Goal: Task Accomplishment & Management: Complete application form

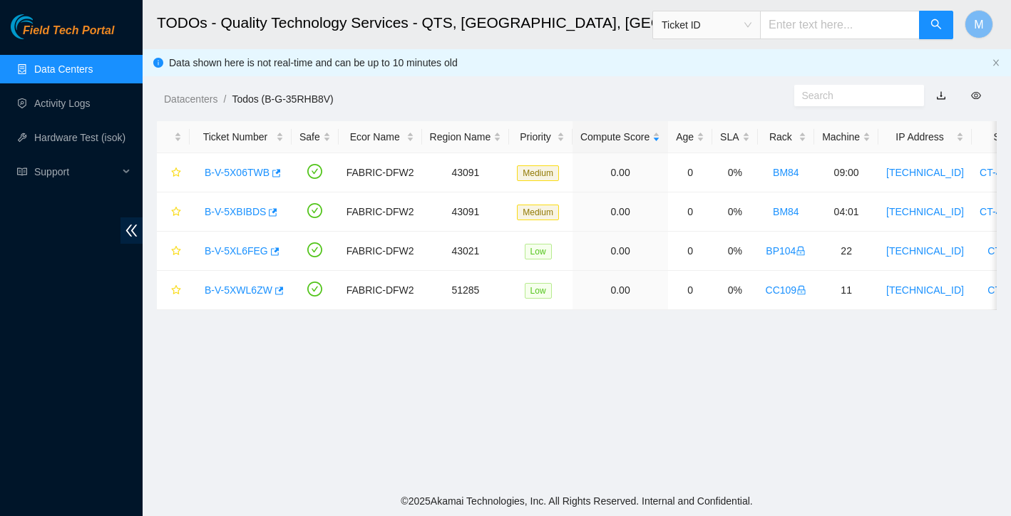
scroll to position [280, 0]
click at [257, 247] on link "B-V-5XL6FEG" at bounding box center [236, 250] width 63 height 11
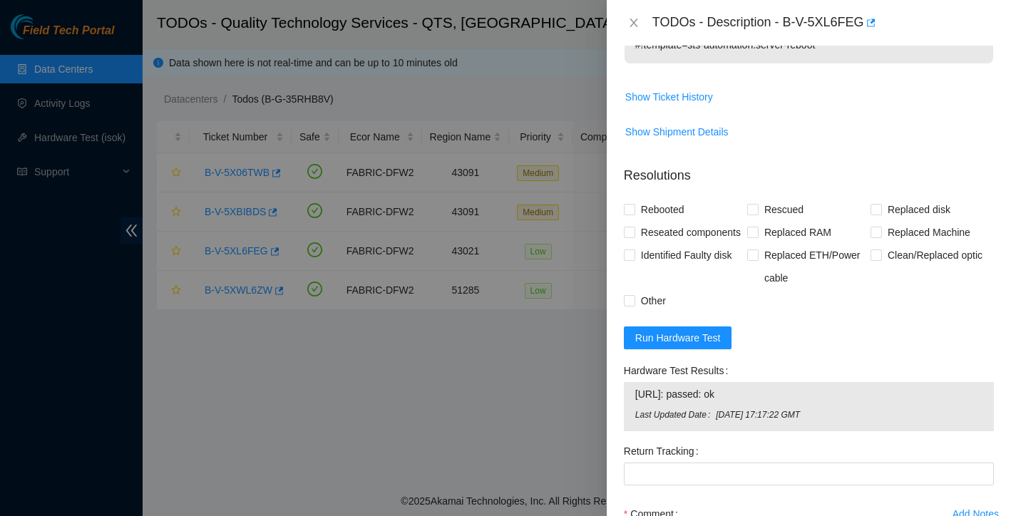
scroll to position [635, 0]
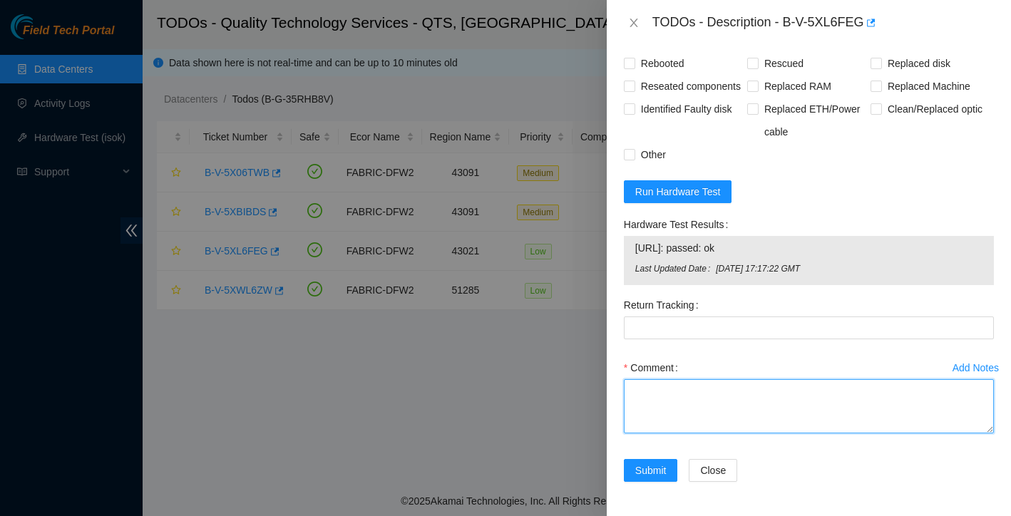
click at [670, 399] on textarea "Comment" at bounding box center [809, 406] width 370 height 54
paste textarea "Found with no video and unresponsive to button on front cold rebooted rescued r…"
type textarea "Found with no video and unresponsive to button on front cold rebooted rescued r…"
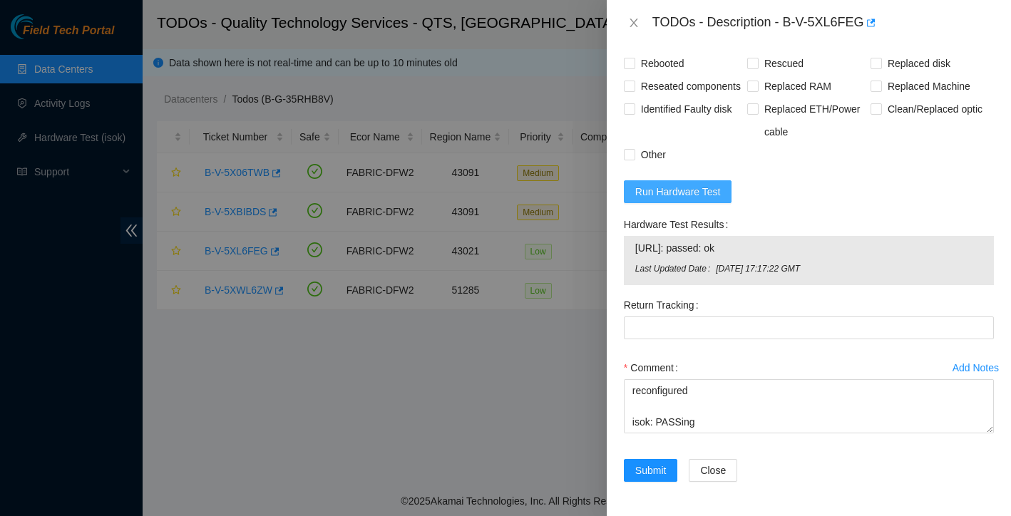
click at [694, 195] on span "Run Hardware Test" at bounding box center [678, 192] width 86 height 16
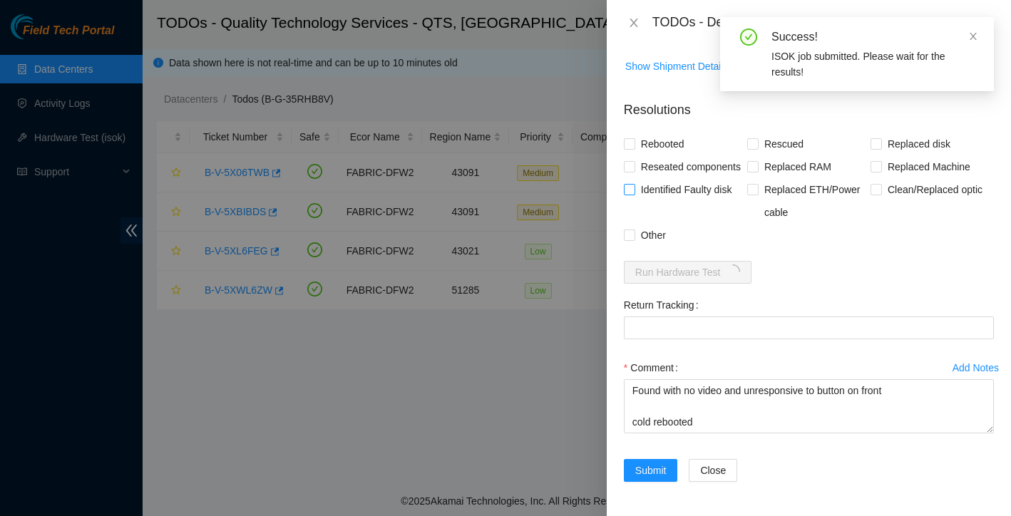
scroll to position [0, 0]
click at [633, 138] on input "Rebooted" at bounding box center [629, 143] width 10 height 10
checkbox input "true"
click at [633, 161] on input "Reseated components" at bounding box center [629, 166] width 10 height 10
checkbox input "true"
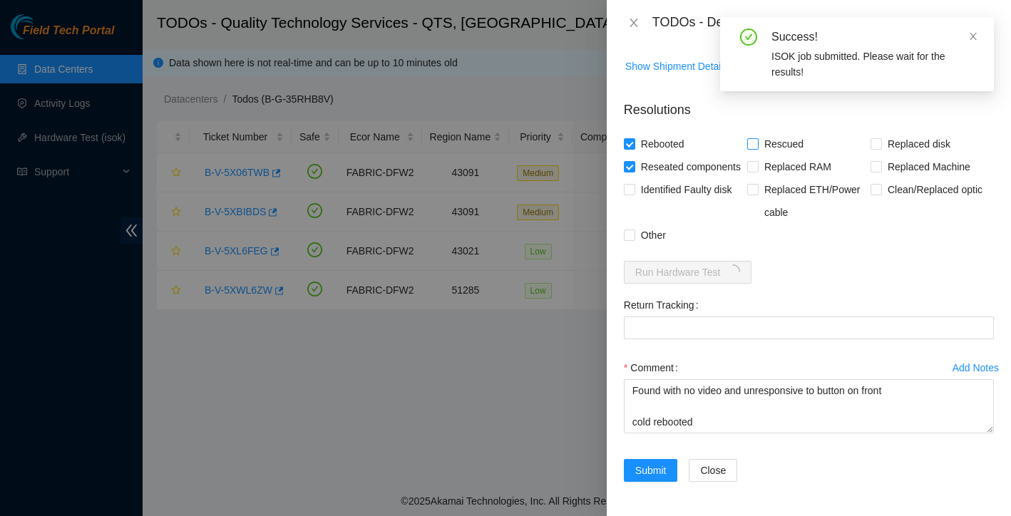
click at [756, 138] on input "Rescued" at bounding box center [752, 143] width 10 height 10
checkbox input "true"
click at [633, 238] on input "Other" at bounding box center [629, 235] width 10 height 10
checkbox input "true"
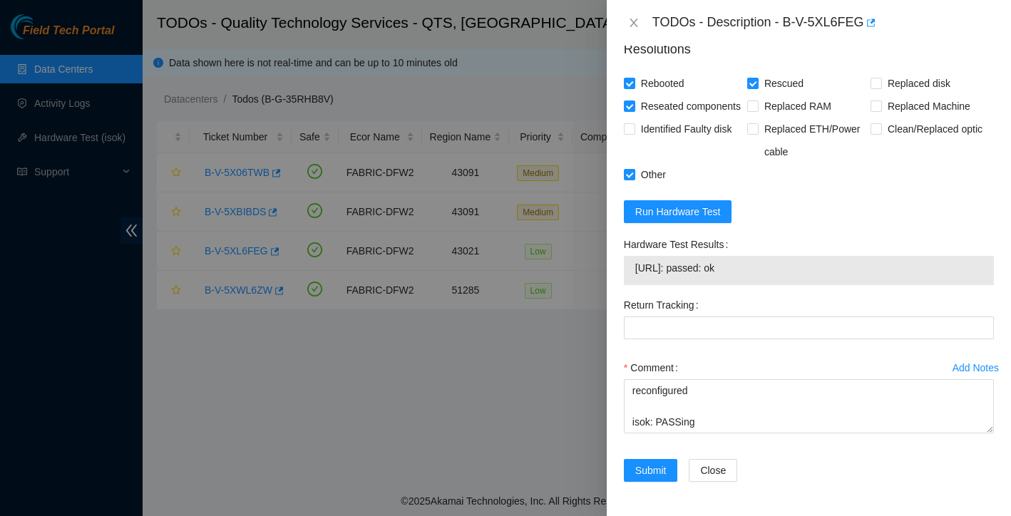
scroll to position [616, 0]
click at [660, 469] on span "Submit" at bounding box center [650, 471] width 31 height 16
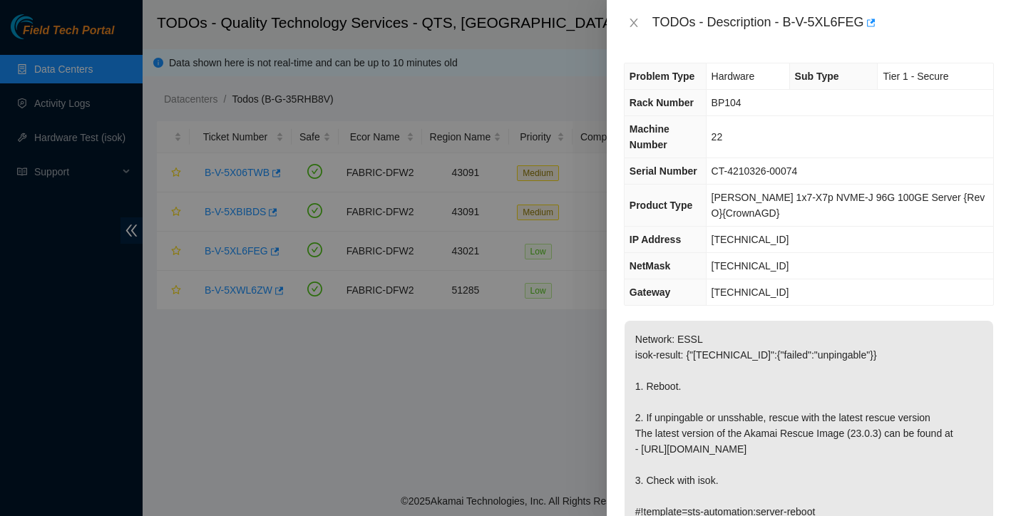
scroll to position [0, 0]
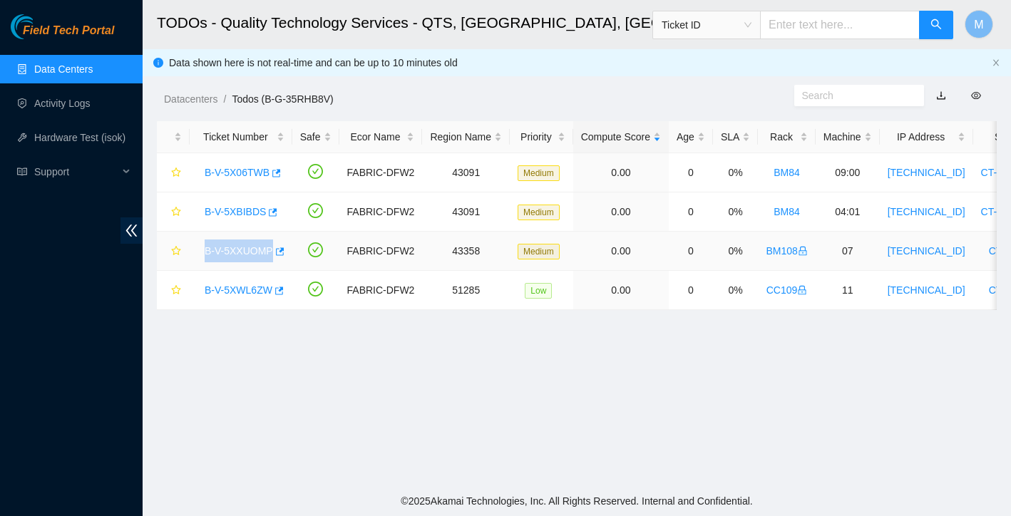
drag, startPoint x: 203, startPoint y: 252, endPoint x: 272, endPoint y: 251, distance: 69.9
click at [272, 251] on div "B-V-5XXUOMP" at bounding box center [241, 251] width 87 height 23
click at [267, 339] on main "TODOs - Quality Technology Services - QTS, Irving, TX Ticket ID M Data shown he…" at bounding box center [577, 243] width 869 height 486
drag, startPoint x: 202, startPoint y: 291, endPoint x: 275, endPoint y: 295, distance: 73.6
click at [275, 295] on div "B-V-5XWL6ZW" at bounding box center [241, 290] width 87 height 23
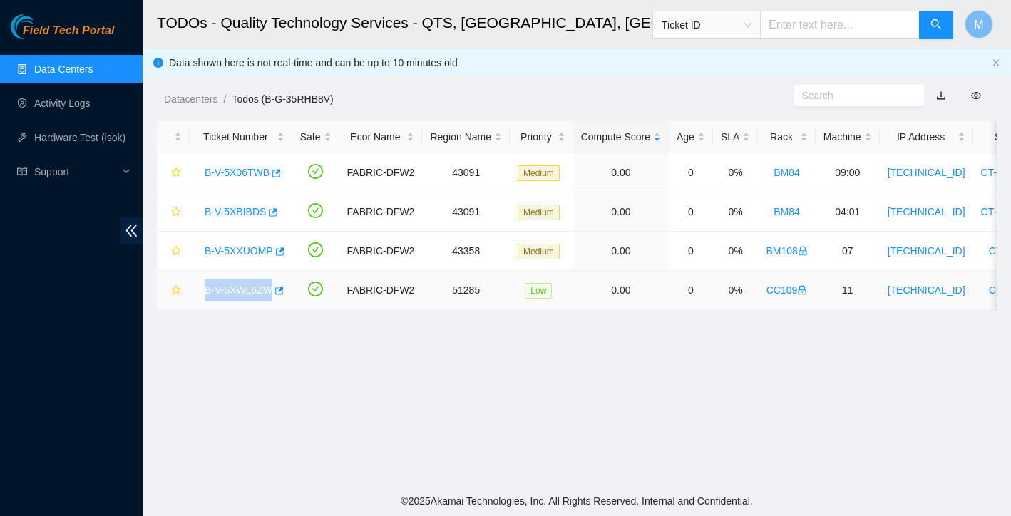
copy link "B-V-5XWL6ZW"
click at [84, 103] on link "Activity Logs" at bounding box center [62, 103] width 56 height 11
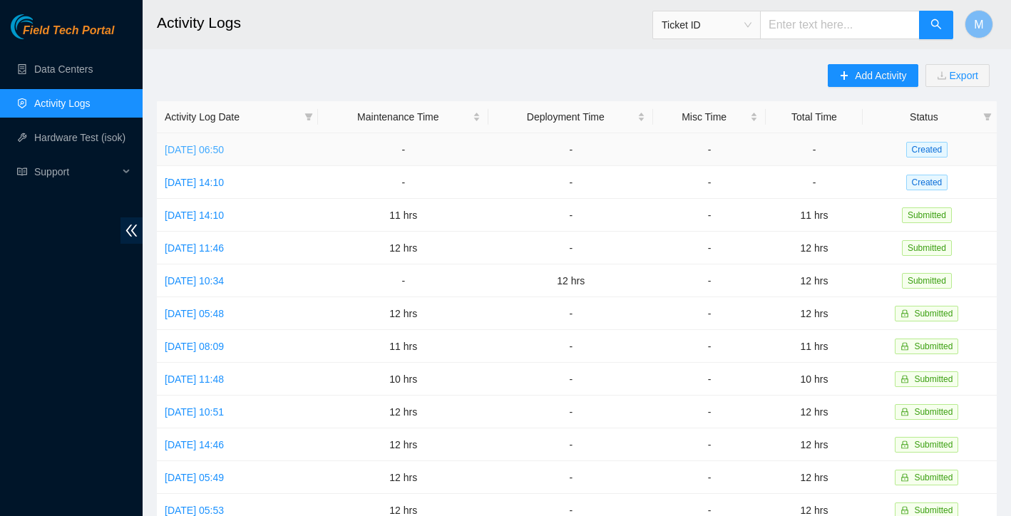
click at [224, 145] on link "Tue, 07 Oct 2025 06:50" at bounding box center [194, 149] width 59 height 11
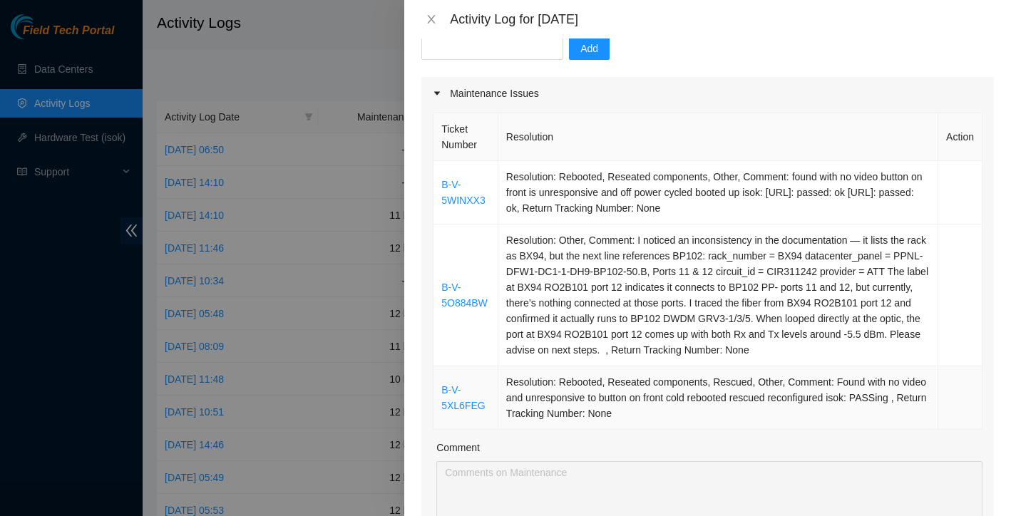
scroll to position [118, 0]
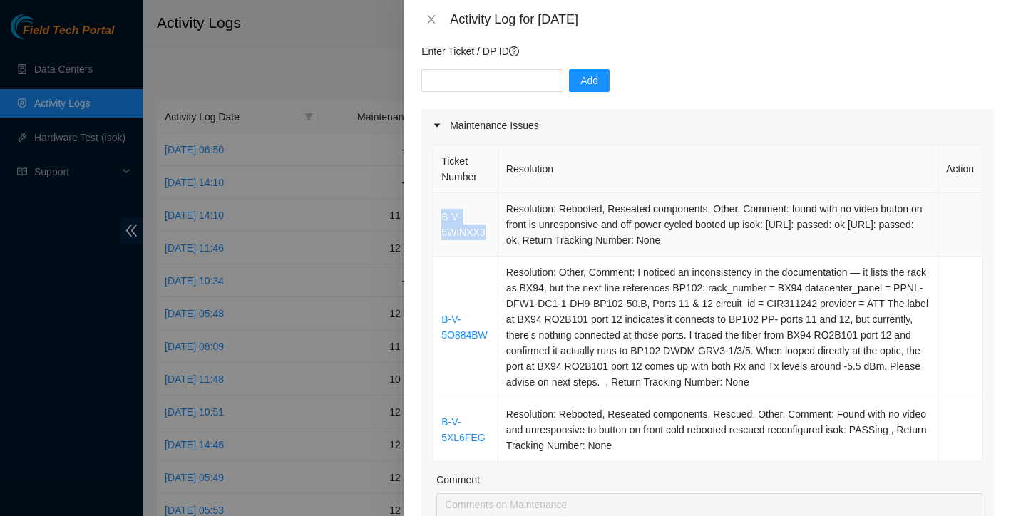
drag, startPoint x: 440, startPoint y: 215, endPoint x: 497, endPoint y: 230, distance: 59.0
click at [497, 230] on td "B-V-5WINXX3" at bounding box center [466, 224] width 65 height 63
copy link "B-V-5WINXX3"
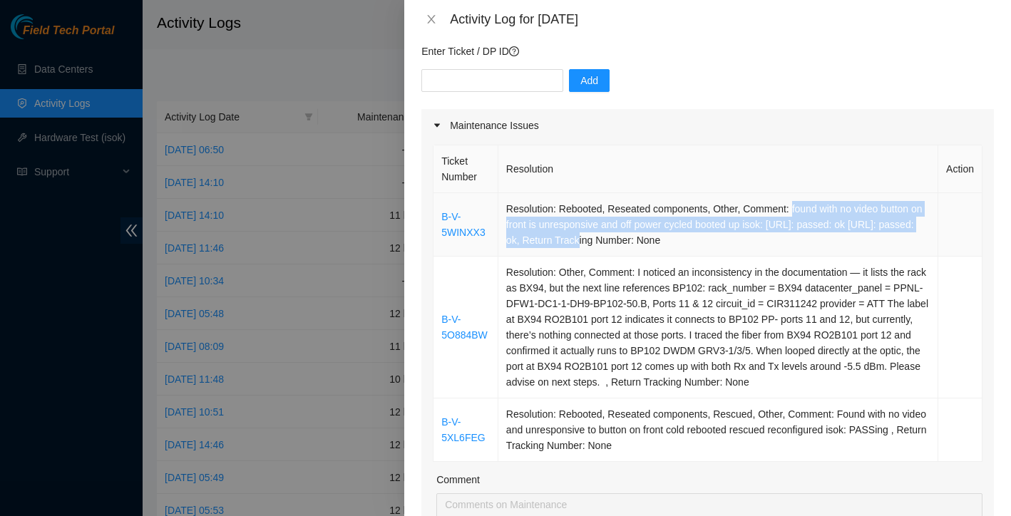
drag, startPoint x: 802, startPoint y: 210, endPoint x: 628, endPoint y: 243, distance: 177.1
click at [628, 243] on td "Resolution: Rebooted, Reseated components, Other, Comment: found with no video …" at bounding box center [719, 224] width 440 height 63
copy td "found with no video button on front is unresponsive and off power cycled booted…"
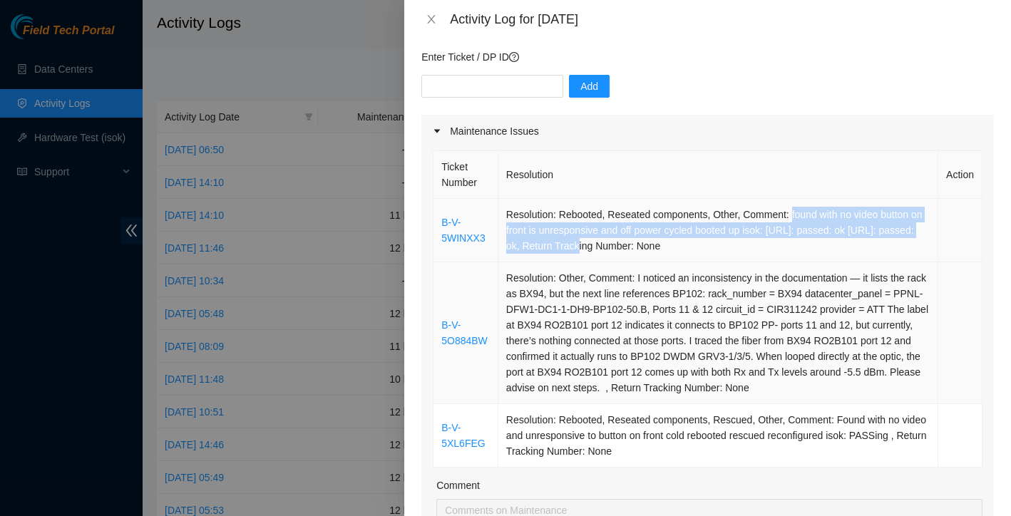
scroll to position [9, 0]
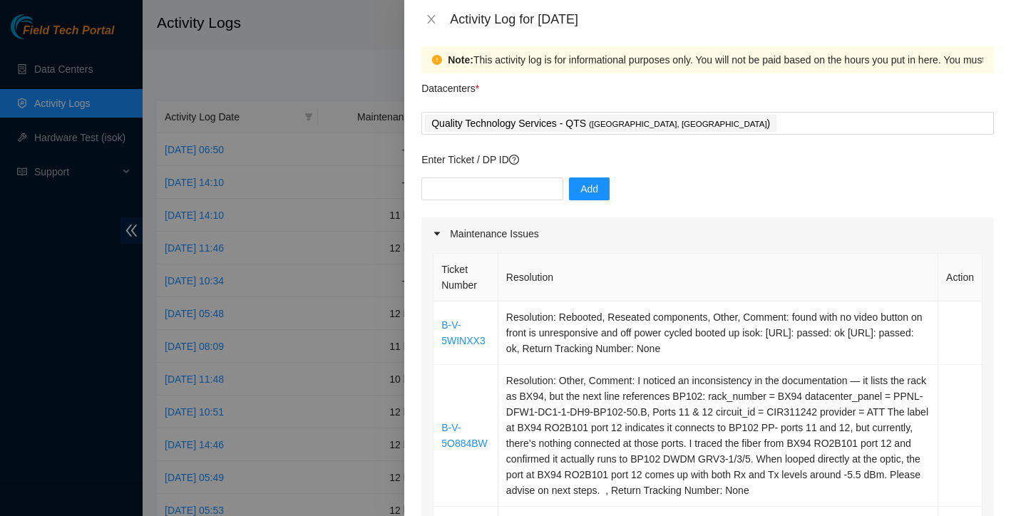
click at [337, 87] on div at bounding box center [505, 258] width 1011 height 516
click at [432, 16] on icon "close" at bounding box center [431, 19] width 11 height 11
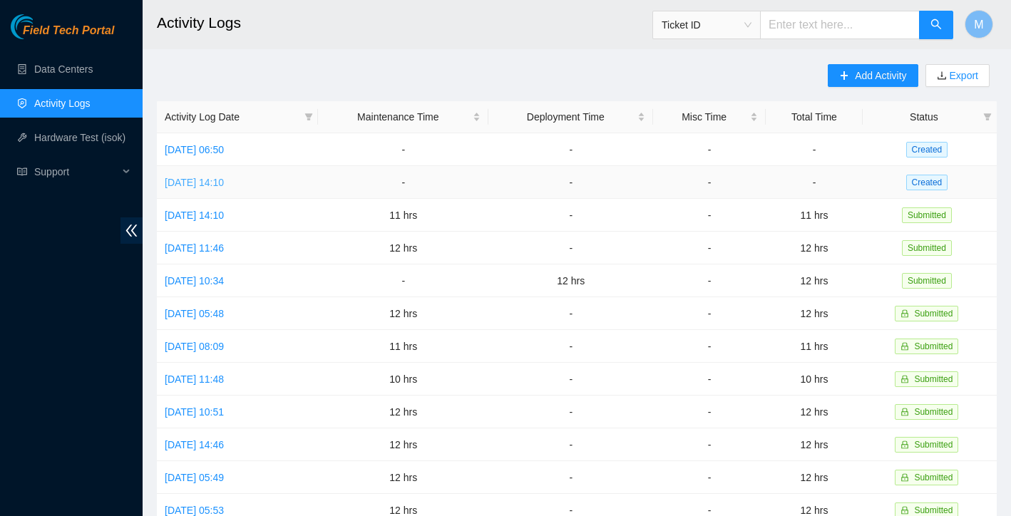
click at [223, 180] on link "Mon, 06 Oct 2025 14:10" at bounding box center [194, 182] width 59 height 11
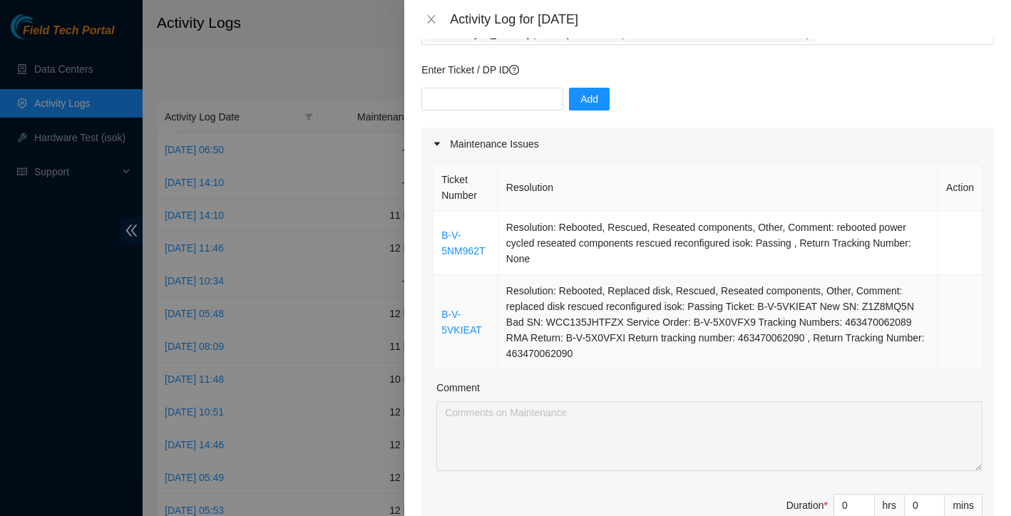
scroll to position [126, 0]
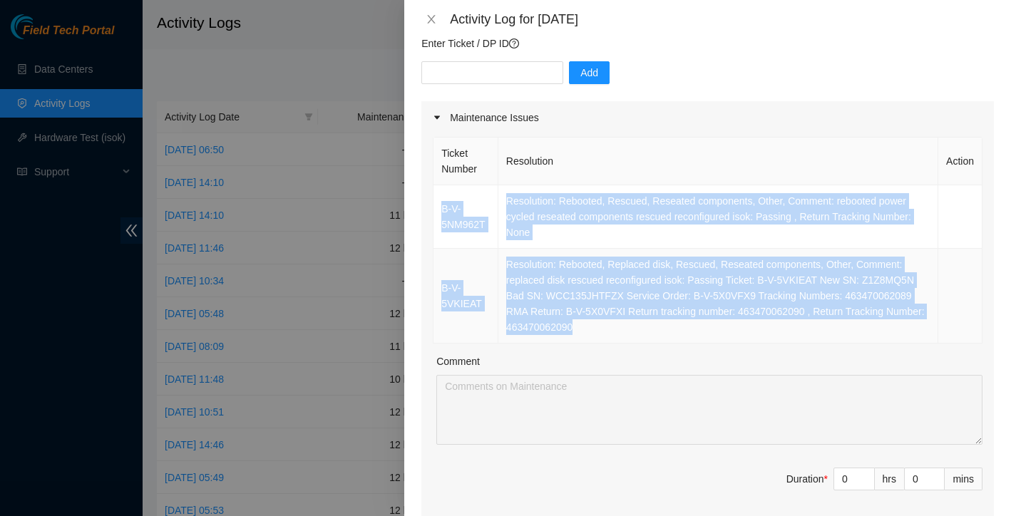
drag, startPoint x: 438, startPoint y: 191, endPoint x: 796, endPoint y: 342, distance: 388.4
click at [796, 342] on tbody "B-V-5NM962T Resolution: Rebooted, Rescued, Reseated components, Other, Comment:…" at bounding box center [708, 264] width 549 height 158
copy tbody "B-V-5NM962T Resolution: Rebooted, Rescued, Reseated components, Other, Comment:…"
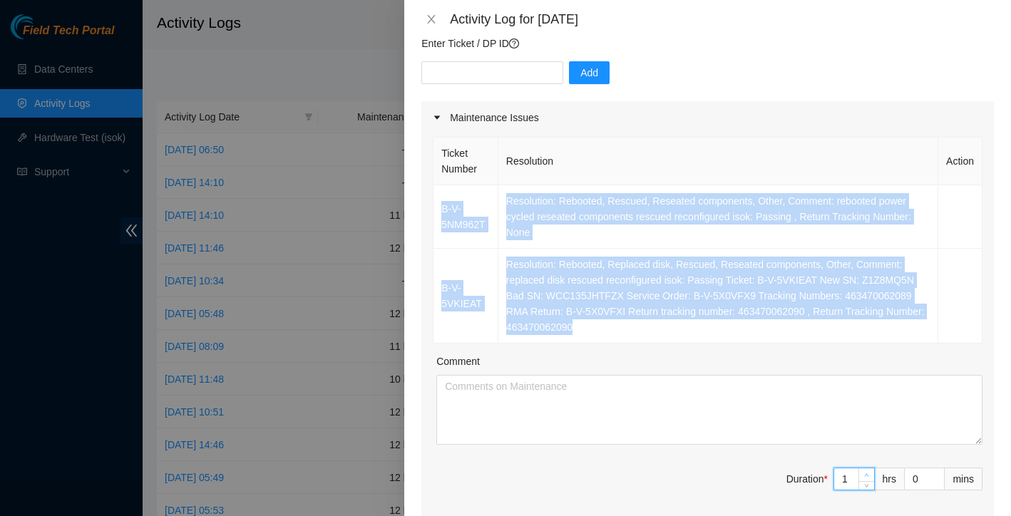
type input "1"
click at [859, 476] on span "Increase Value" at bounding box center [867, 475] width 16 height 13
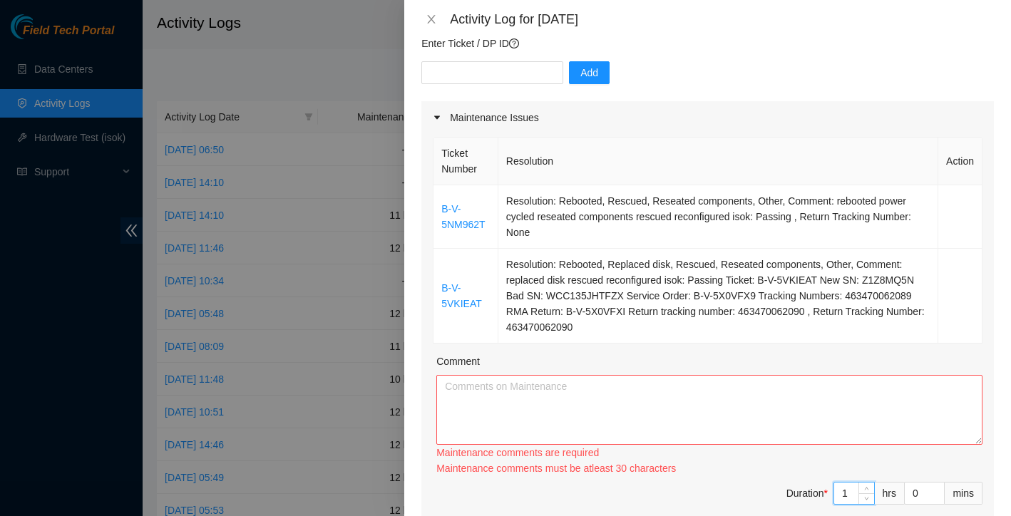
type input "11"
click at [805, 418] on textarea "Comment" at bounding box center [710, 410] width 546 height 70
paste textarea "Started the day at QTS Irving, where I worked alongside James and Gerald on the…"
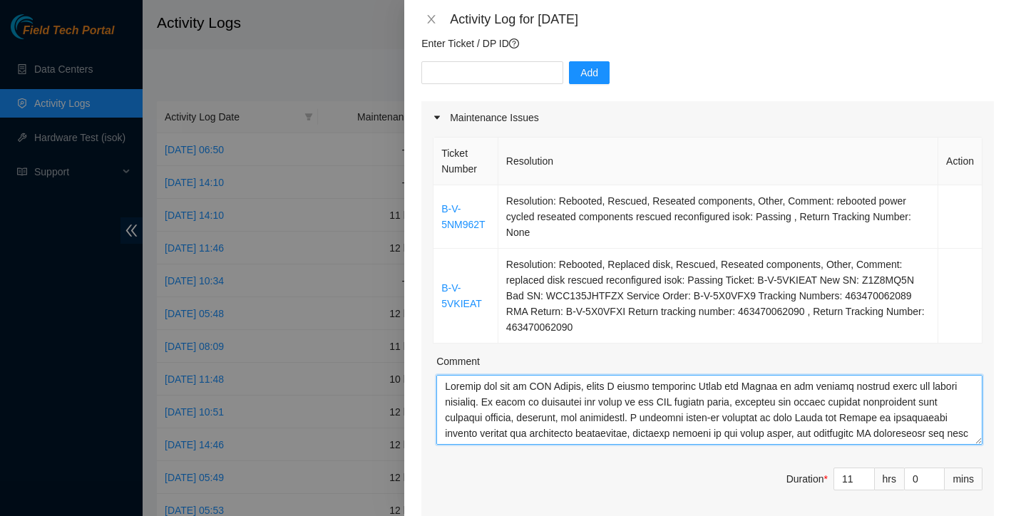
scroll to position [0, 0]
click at [444, 388] on textarea "Comment" at bounding box center [710, 410] width 546 height 70
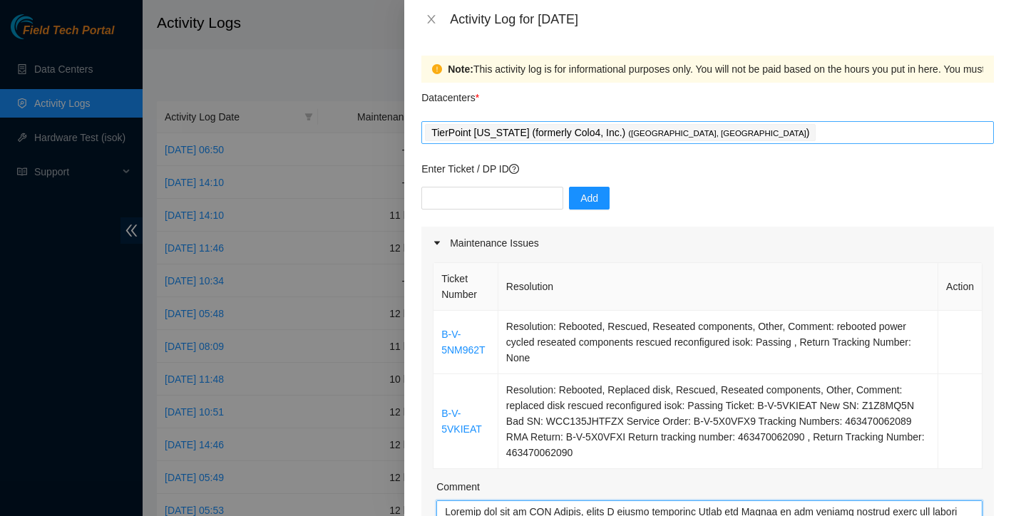
click at [691, 131] on div "TierPoint Texas (formerly Colo4, Inc.) ( Dallas, TX )" at bounding box center [708, 133] width 566 height 20
type textarea "Started the day at QTS Irving, where I worked alongside James and Gerald on the…"
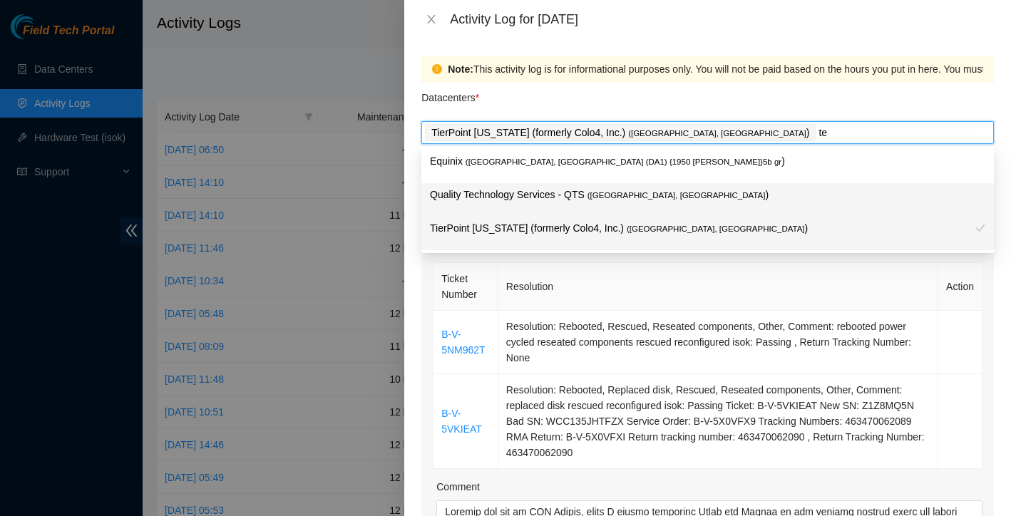
click at [635, 228] on span "( Dallas, TX" at bounding box center [716, 229] width 178 height 9
click at [635, 233] on span "( Dallas, TX" at bounding box center [716, 229] width 178 height 9
click at [627, 225] on span "( Dallas, TX" at bounding box center [716, 229] width 178 height 9
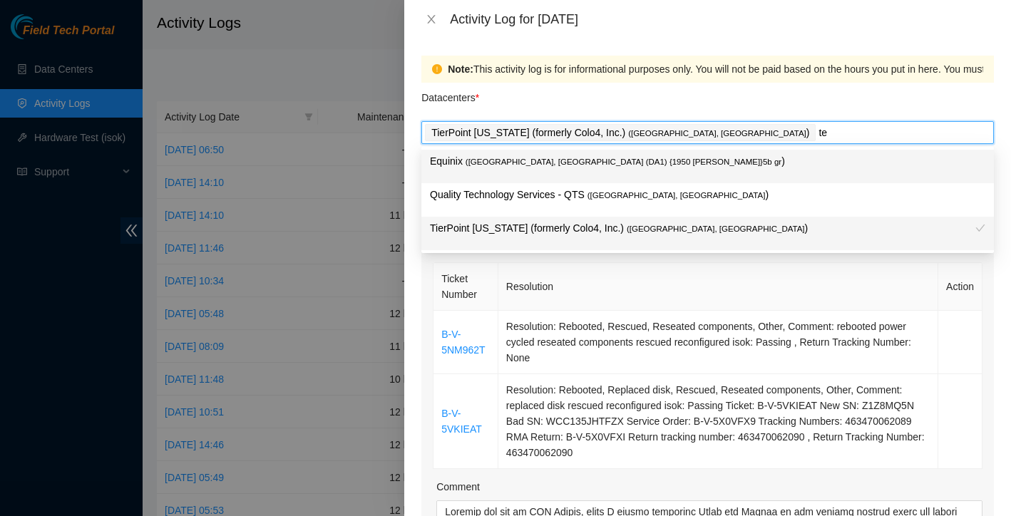
type input "t"
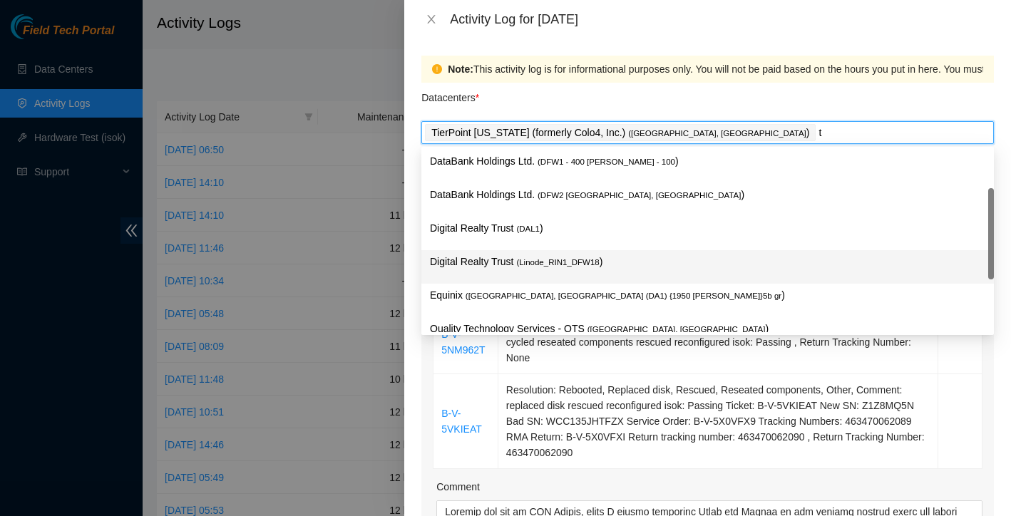
scroll to position [32, 0]
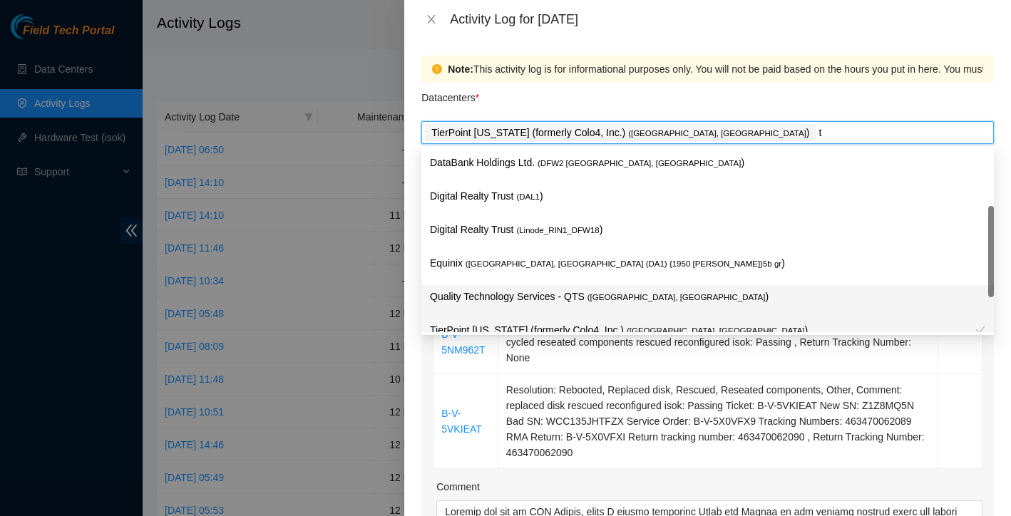
click at [574, 326] on p "TierPoint Texas (formerly Colo4, Inc.) ( Dallas, TX )" at bounding box center [703, 330] width 546 height 16
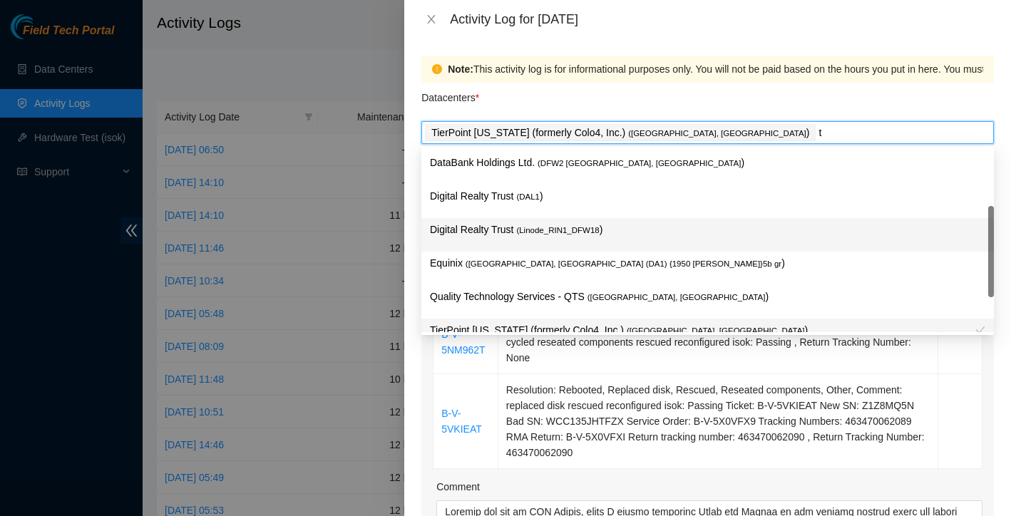
scroll to position [52, 0]
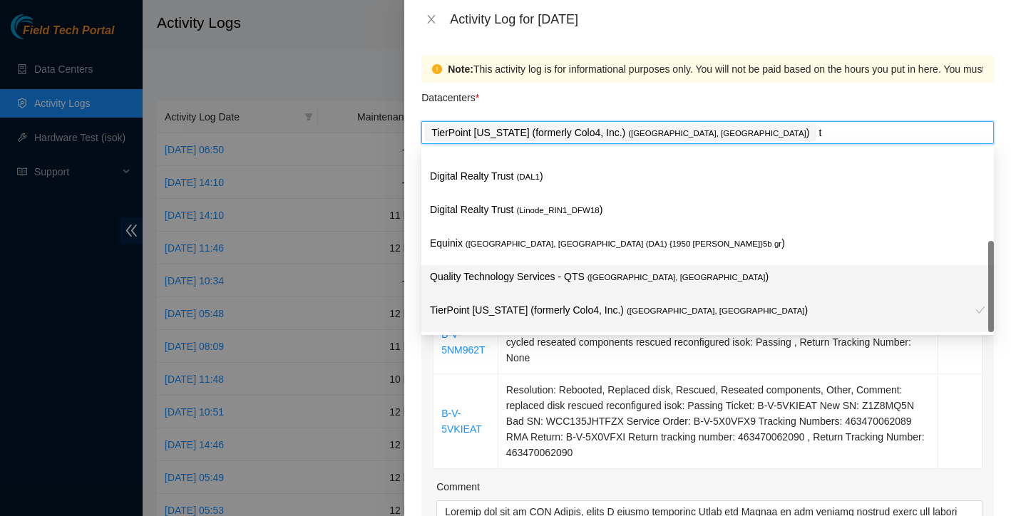
click at [613, 321] on div "TierPoint Texas (formerly Colo4, Inc.) ( Dallas, TX )" at bounding box center [703, 315] width 546 height 26
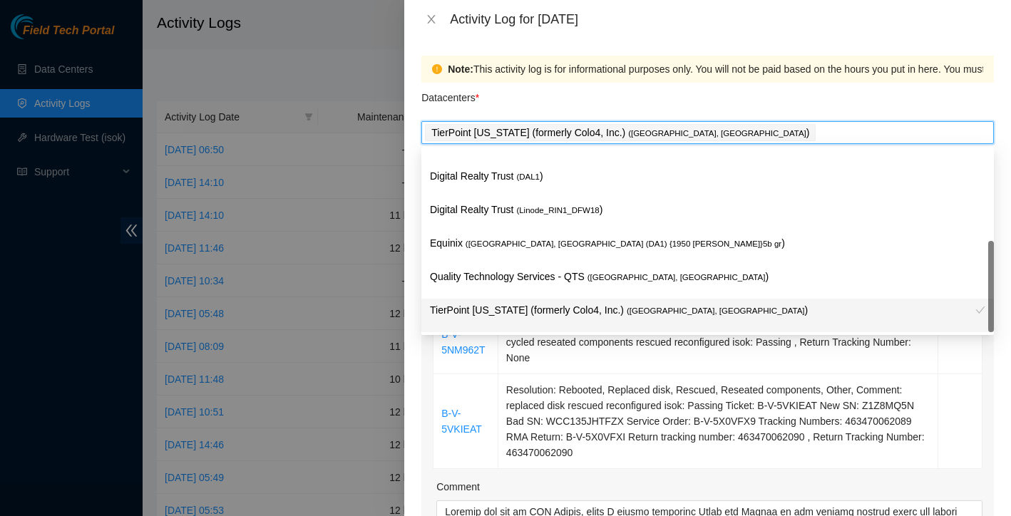
click at [627, 310] on span "( Dallas, TX" at bounding box center [716, 311] width 178 height 9
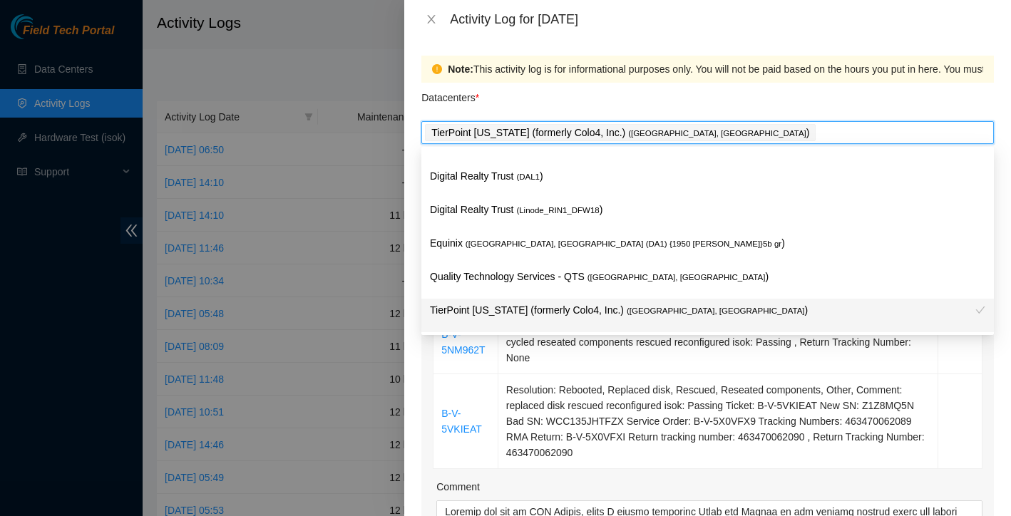
click at [627, 310] on span "( Dallas, TX" at bounding box center [716, 311] width 178 height 9
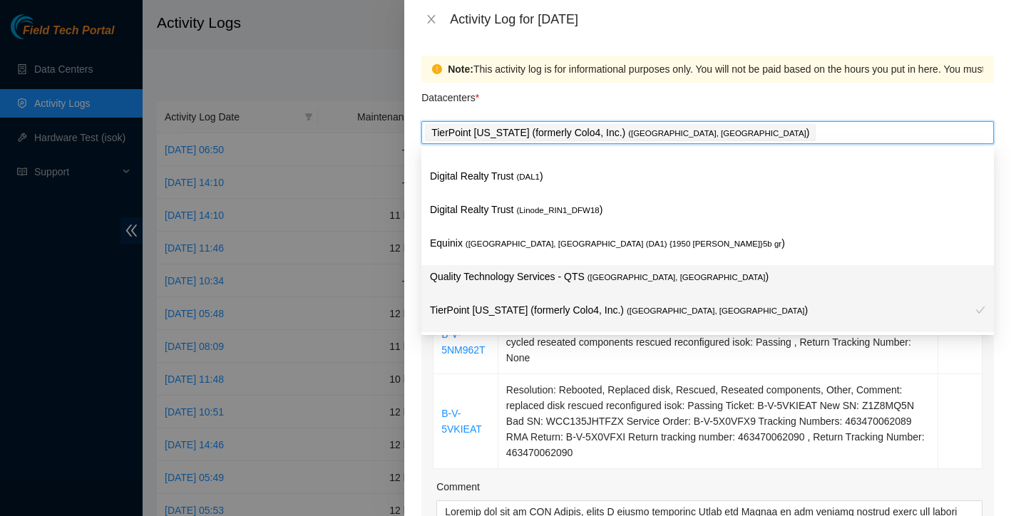
click at [556, 275] on p "Quality Technology Services - QTS ( Irving, TX )" at bounding box center [708, 277] width 556 height 16
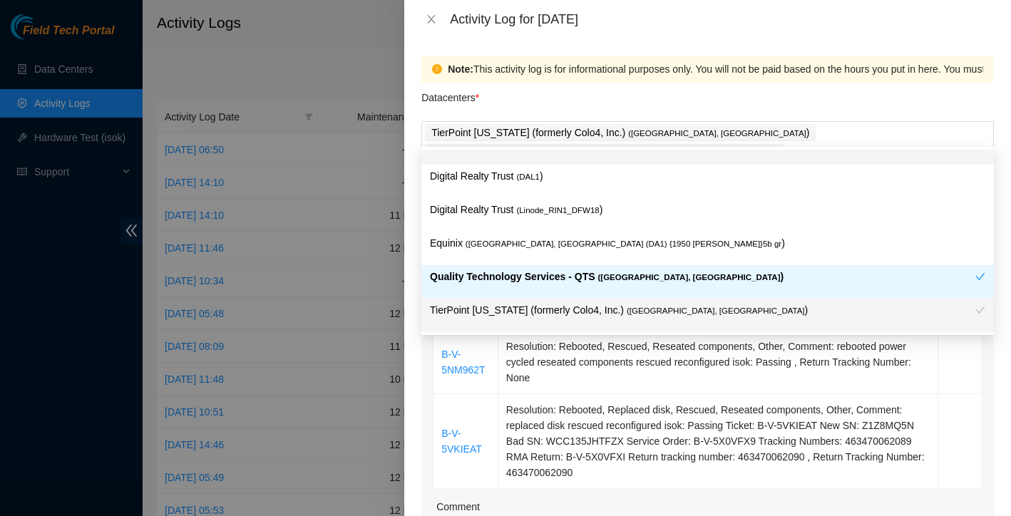
click at [750, 83] on div "Datacenters *" at bounding box center [708, 102] width 573 height 39
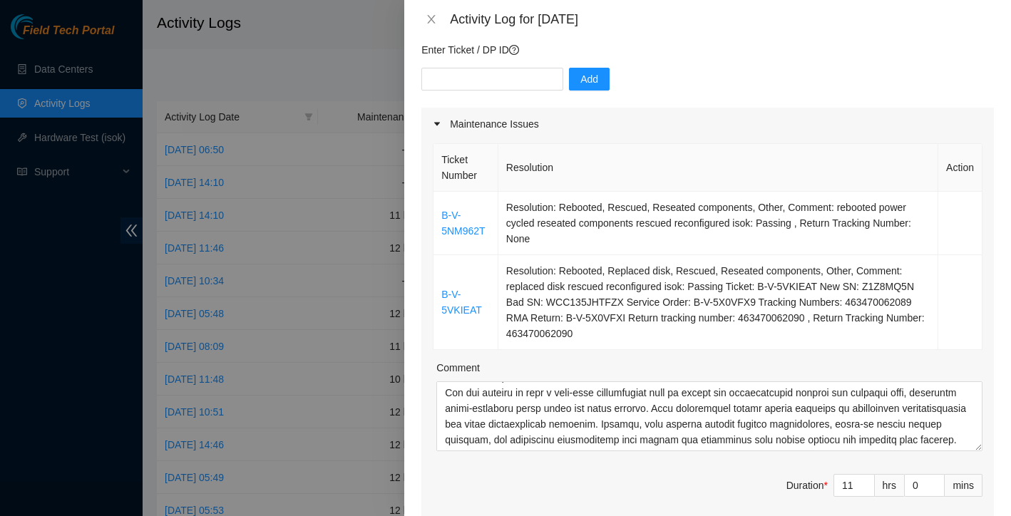
scroll to position [802, 0]
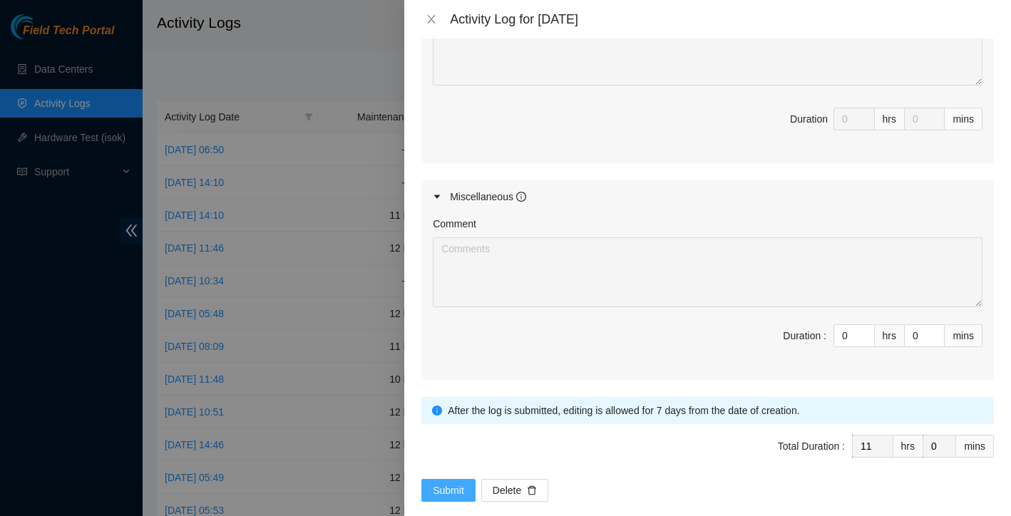
click at [457, 483] on span "Submit" at bounding box center [448, 491] width 31 height 16
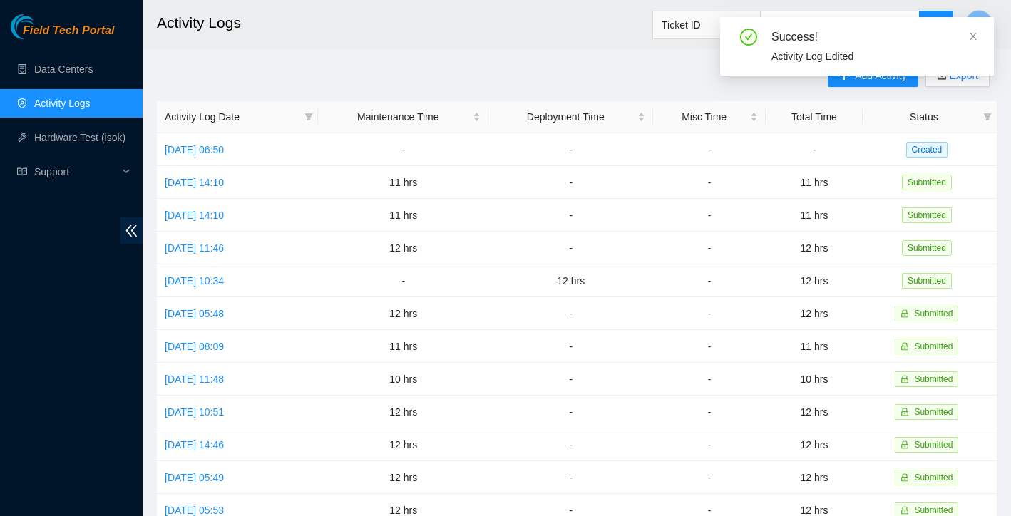
click at [625, 72] on div "Add Activity Export Activity Log Date Maintenance Time Deployment Time Misc Tim…" at bounding box center [577, 449] width 840 height 771
click at [974, 38] on icon "close" at bounding box center [974, 36] width 10 height 10
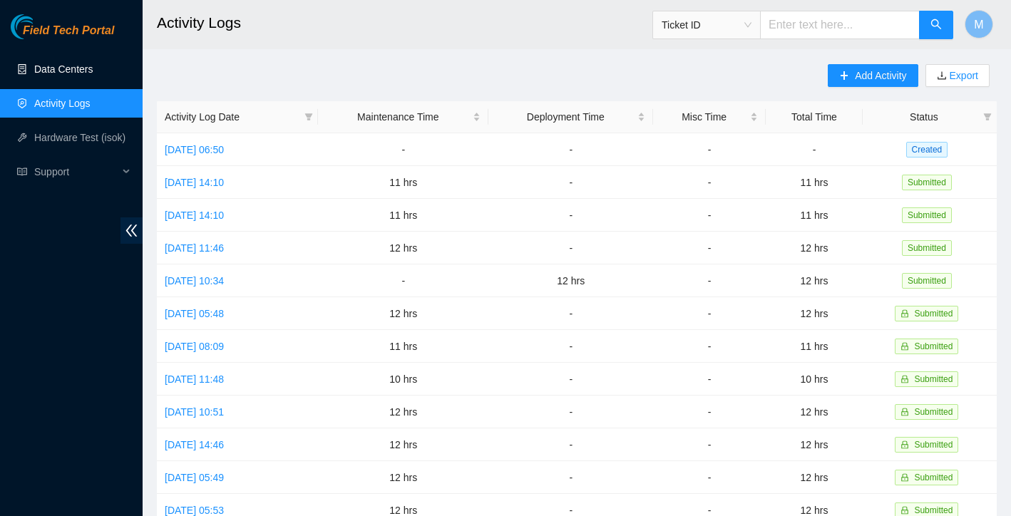
click at [83, 71] on link "Data Centers" at bounding box center [63, 68] width 58 height 11
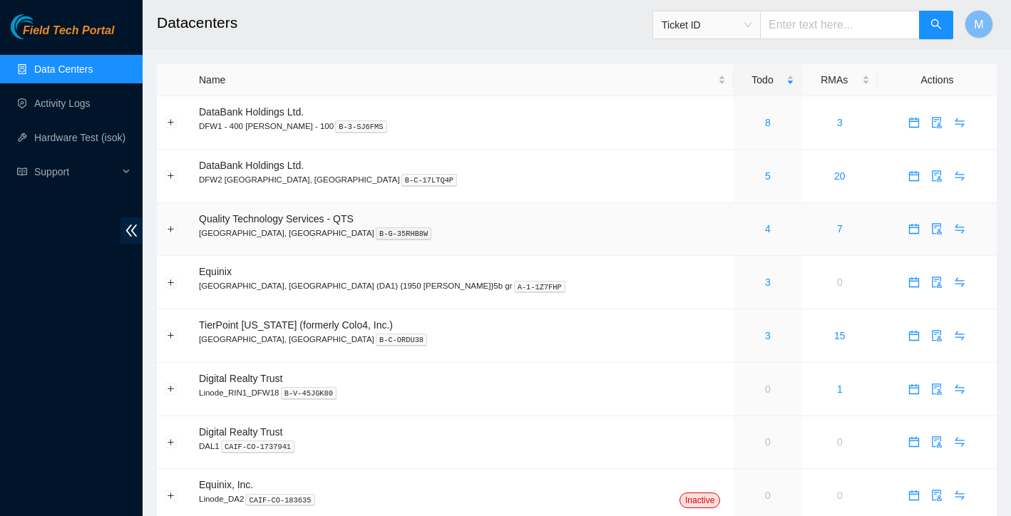
click at [742, 228] on div "4" at bounding box center [768, 229] width 52 height 16
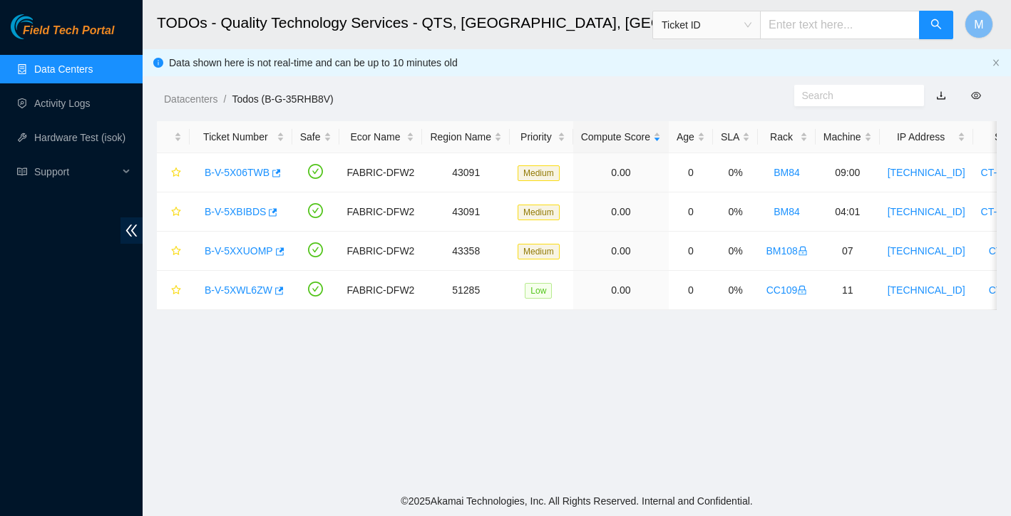
click at [91, 74] on link "Data Centers" at bounding box center [63, 68] width 58 height 11
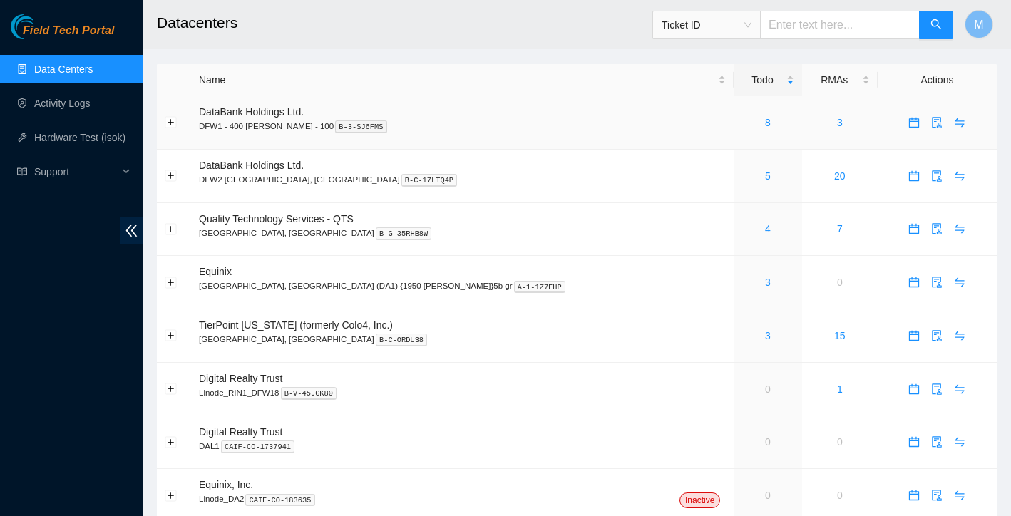
click at [742, 124] on div "8" at bounding box center [768, 123] width 52 height 16
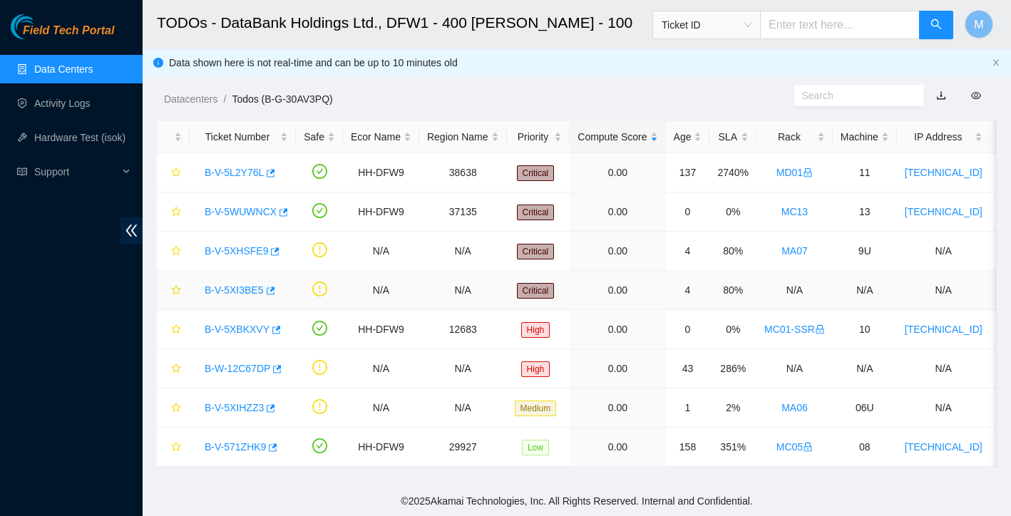
click at [255, 287] on link "B-V-5XI3BE5" at bounding box center [234, 290] width 59 height 11
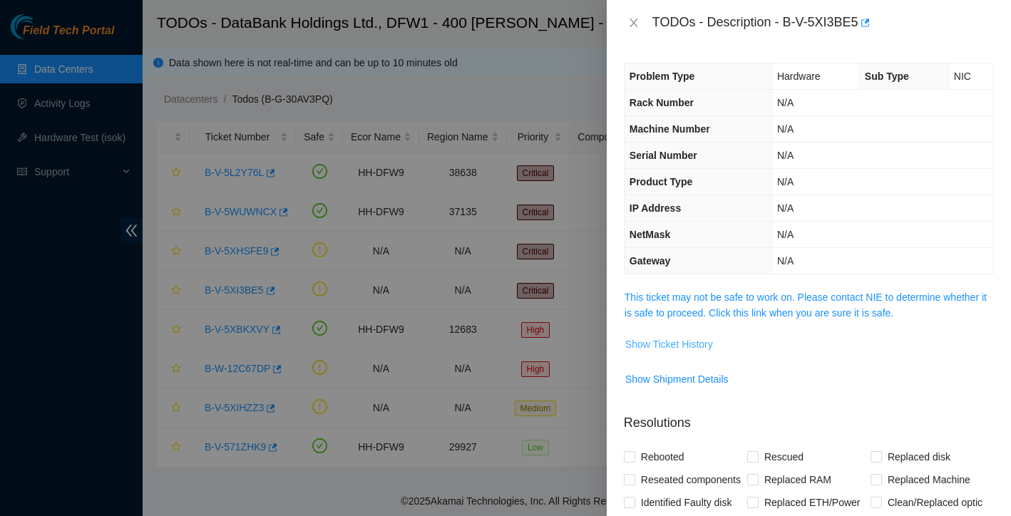
click at [713, 350] on span "Show Ticket History" at bounding box center [670, 345] width 88 height 16
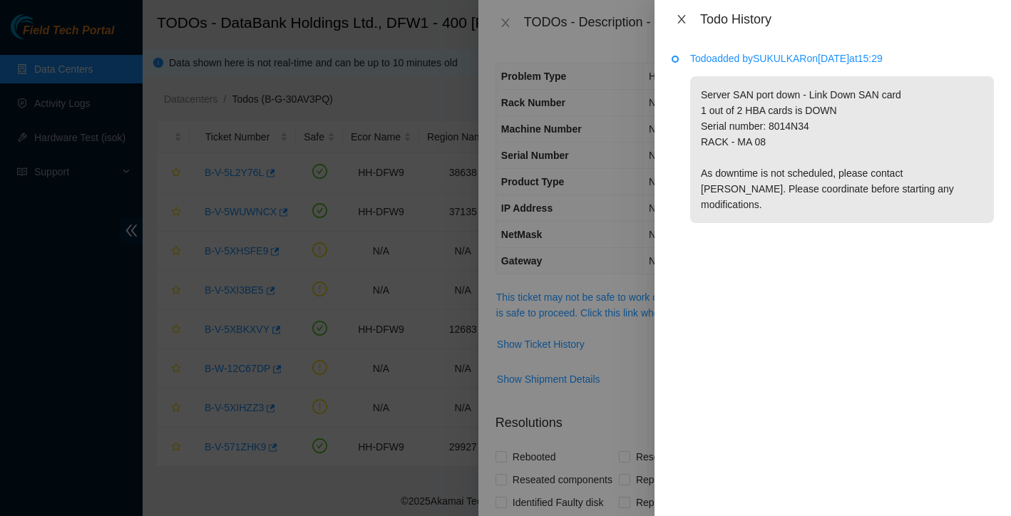
click at [682, 17] on icon "close" at bounding box center [681, 19] width 11 height 11
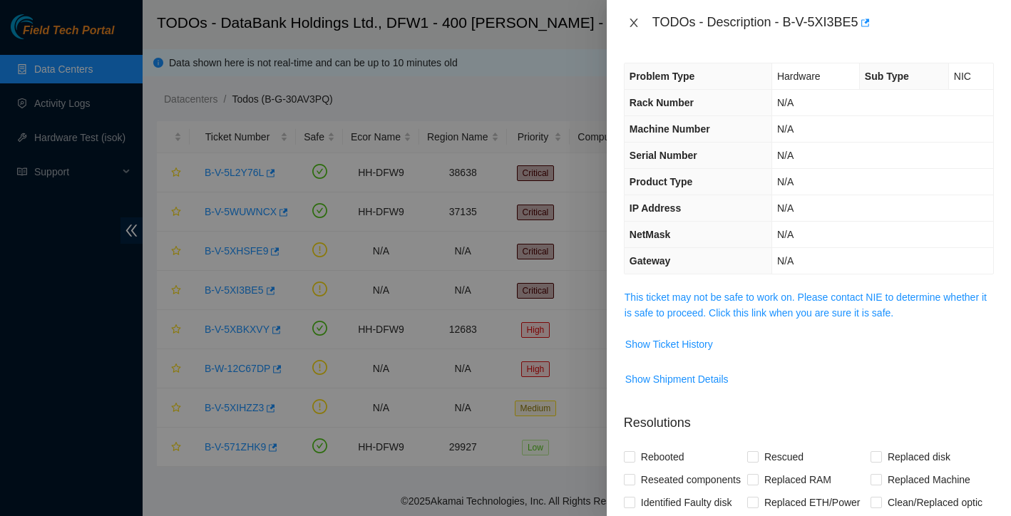
click at [631, 21] on icon "close" at bounding box center [633, 22] width 11 height 11
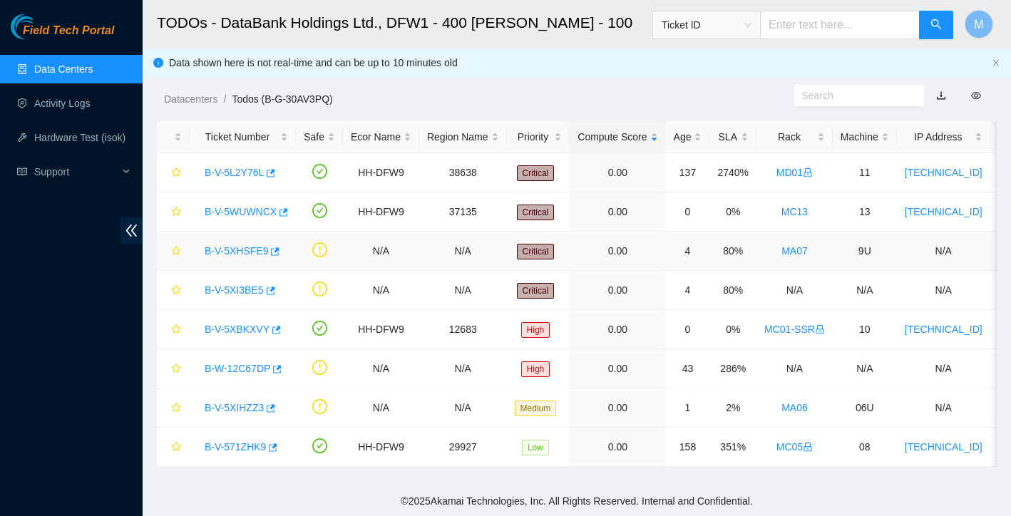
click at [255, 250] on link "B-V-5XHSFE9" at bounding box center [236, 250] width 63 height 11
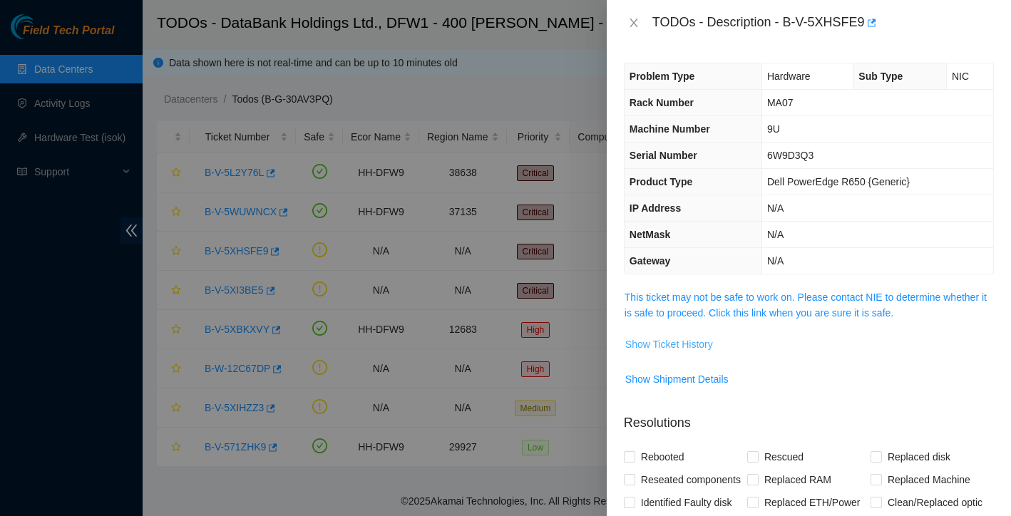
click at [675, 348] on span "Show Ticket History" at bounding box center [670, 345] width 88 height 16
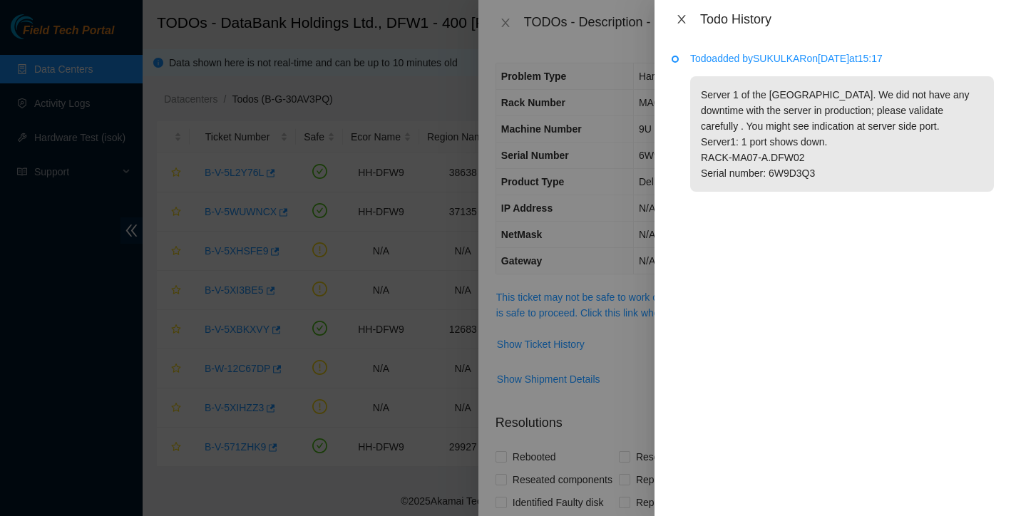
click at [685, 20] on icon "close" at bounding box center [681, 19] width 11 height 11
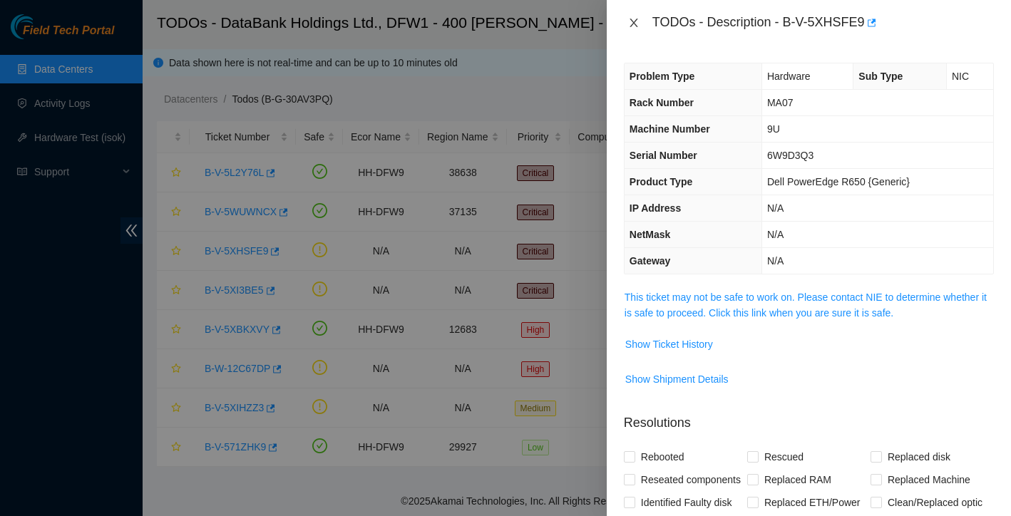
click at [638, 22] on icon "close" at bounding box center [633, 22] width 11 height 11
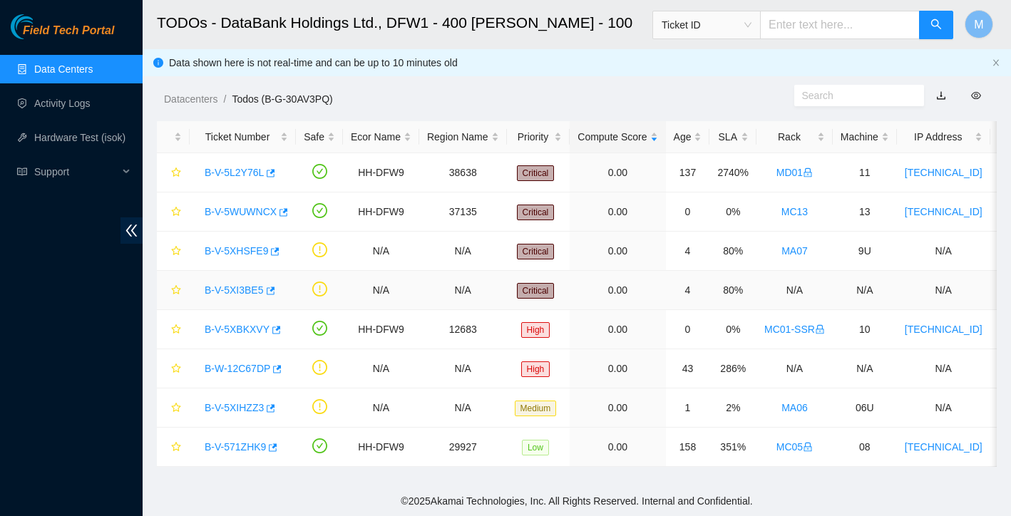
click at [245, 295] on link "B-V-5XI3BE5" at bounding box center [234, 290] width 59 height 11
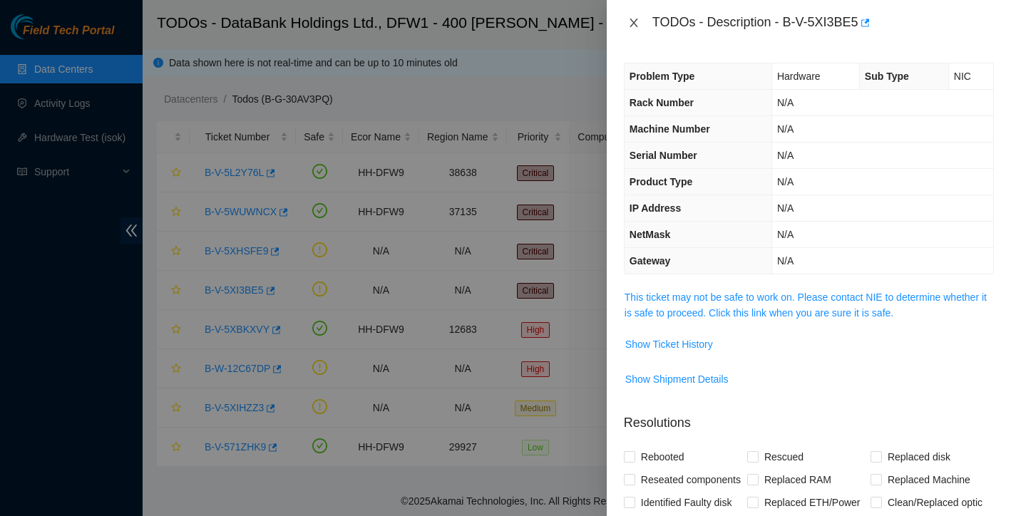
click at [635, 23] on icon "close" at bounding box center [634, 23] width 8 height 9
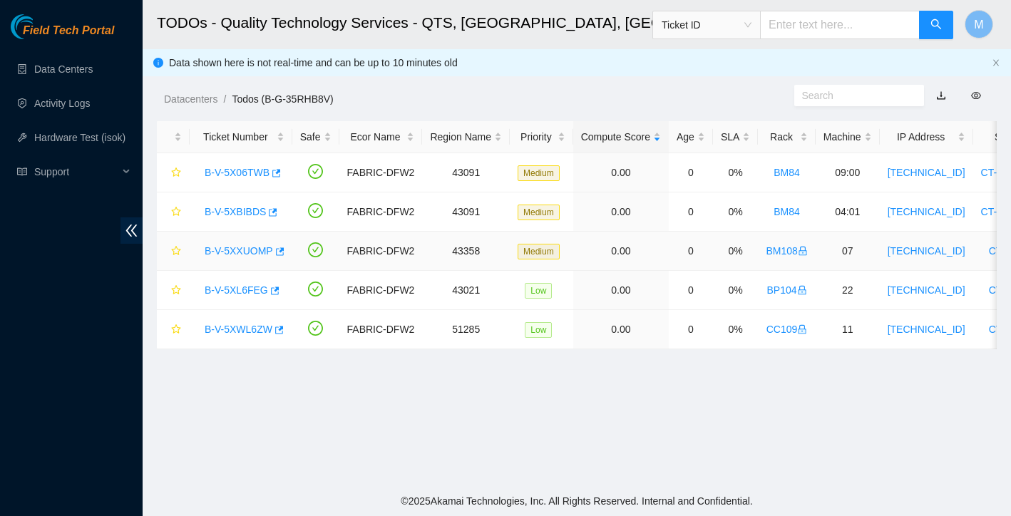
click at [235, 250] on link "B-V-5XXUOMP" at bounding box center [239, 250] width 68 height 11
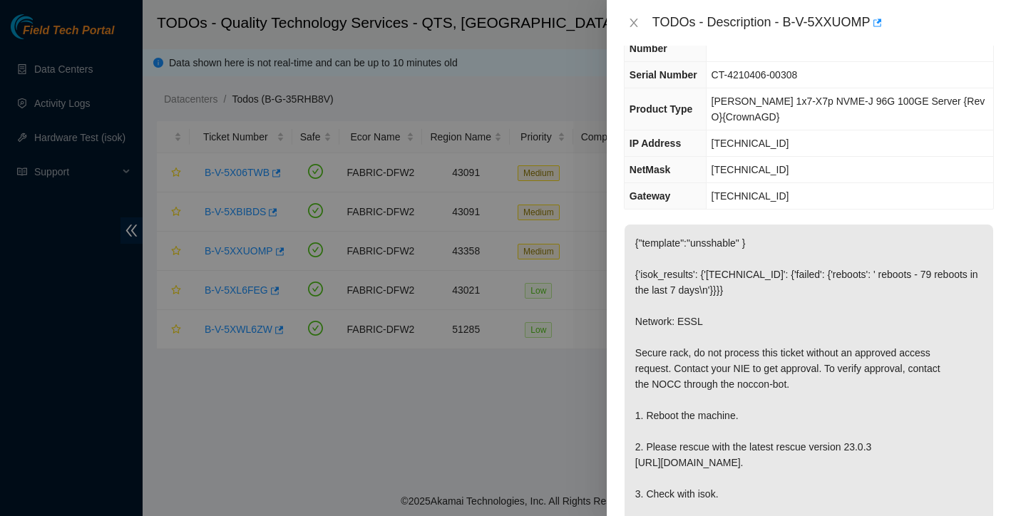
scroll to position [46, 0]
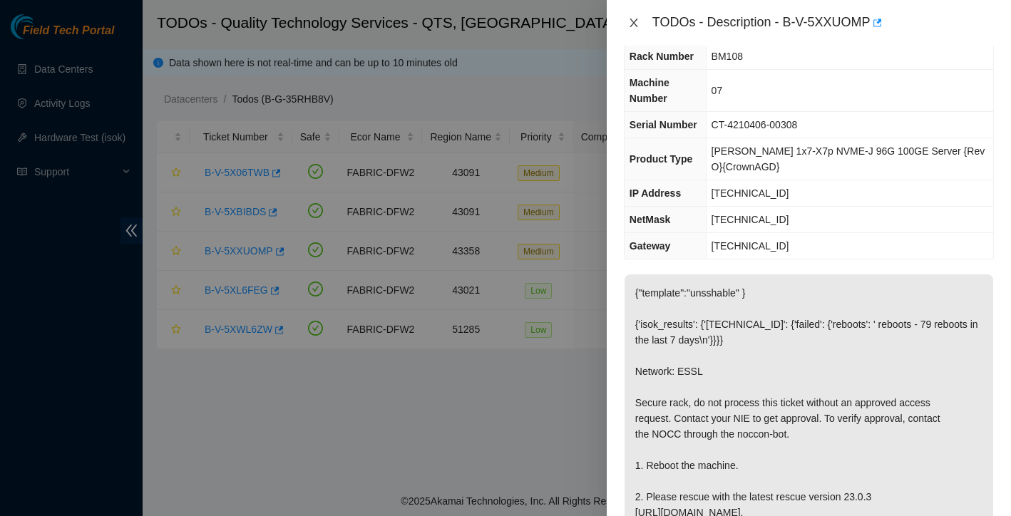
click at [633, 22] on icon "close" at bounding box center [633, 22] width 11 height 11
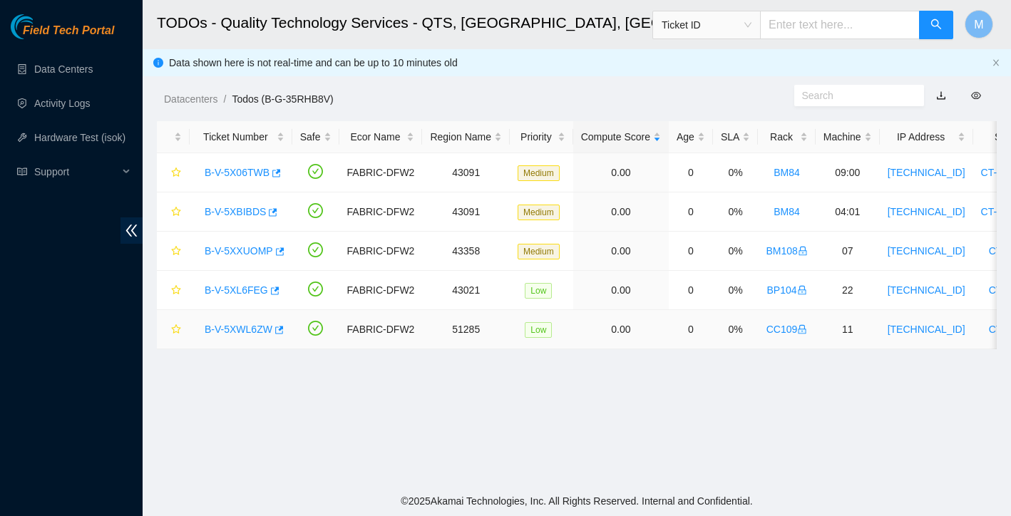
click at [248, 329] on link "B-V-5XWL6ZW" at bounding box center [239, 329] width 68 height 11
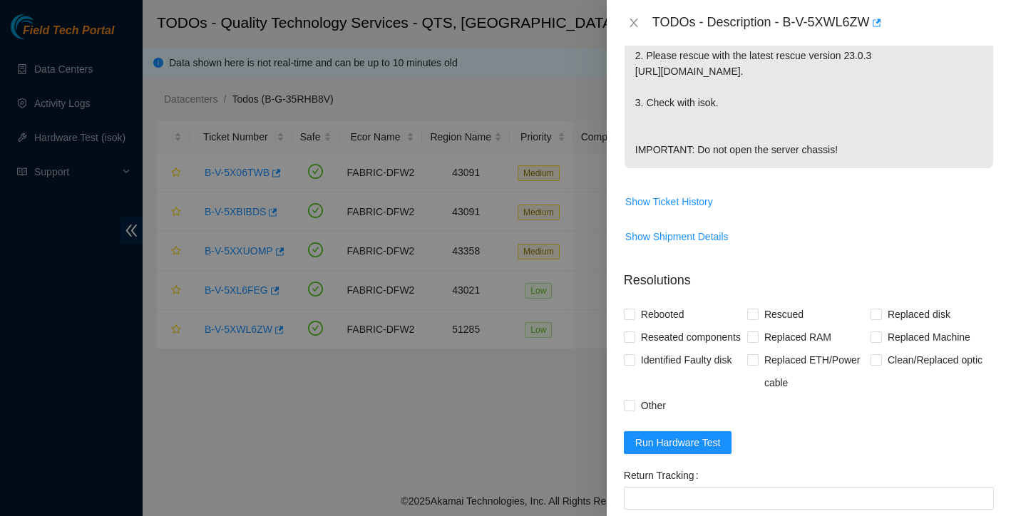
scroll to position [529, 0]
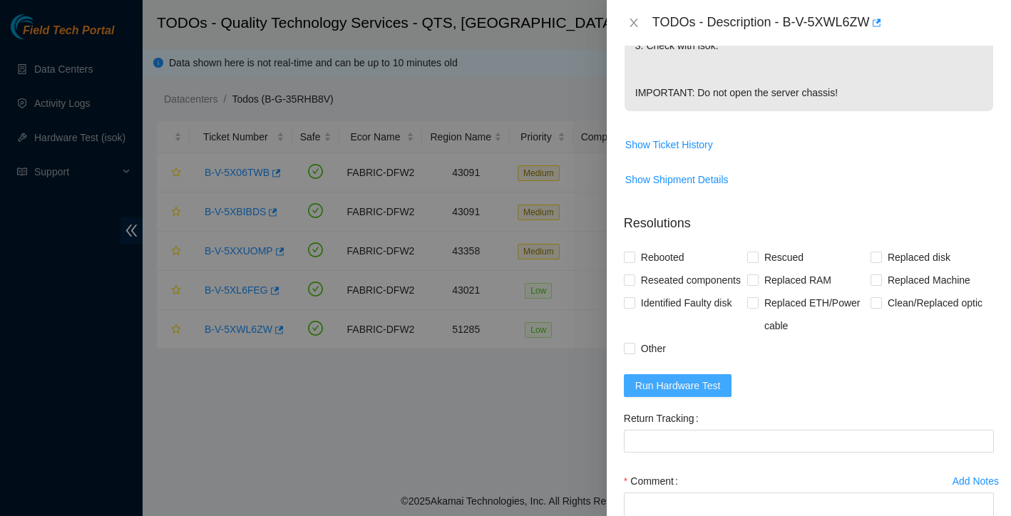
click at [661, 394] on span "Run Hardware Test" at bounding box center [678, 386] width 86 height 16
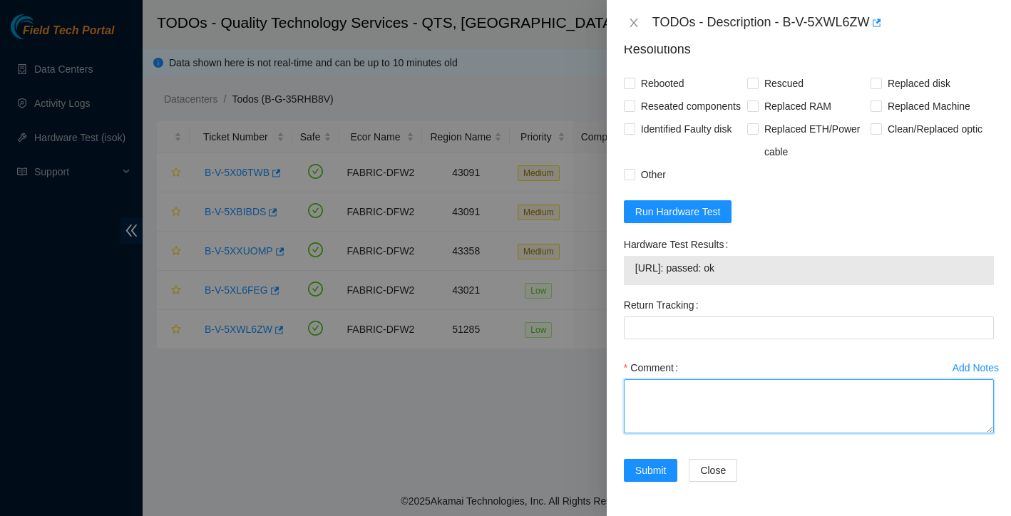
scroll to position [726, 0]
click at [669, 387] on textarea "Comment" at bounding box center [809, 406] width 370 height 54
drag, startPoint x: 673, startPoint y: 419, endPoint x: 612, endPoint y: 332, distance: 105.5
click at [612, 332] on div "Problem Type Hardware Sub Type Tier 1 - Secure Rack Number CC109 Machine Number…" at bounding box center [809, 281] width 404 height 471
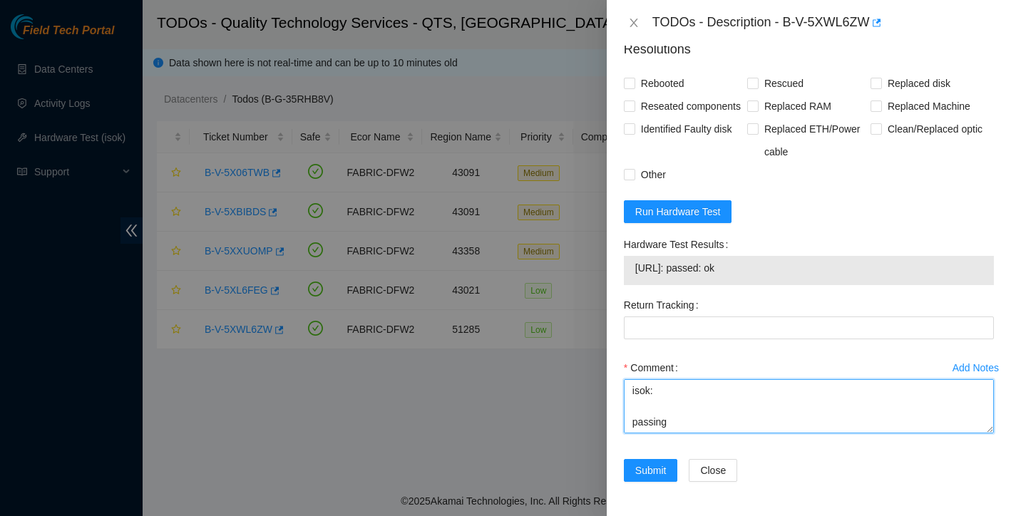
scroll to position [94, 0]
click at [744, 400] on textarea "rebooted rescued reconfigured isok: passing" at bounding box center [809, 406] width 370 height 54
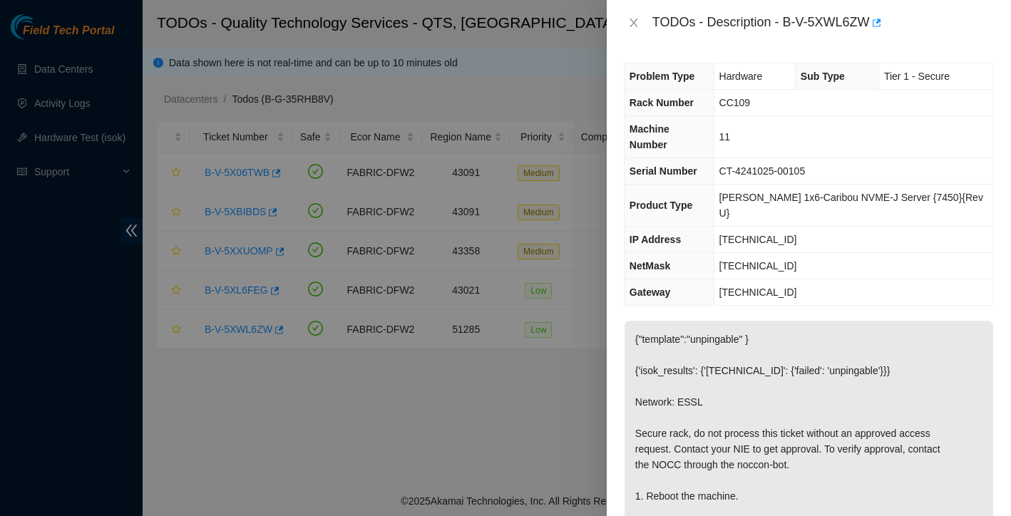
scroll to position [0, 0]
type textarea "rebooted rescued reconfigured isok: passing"
click at [633, 22] on icon "close" at bounding box center [634, 23] width 8 height 9
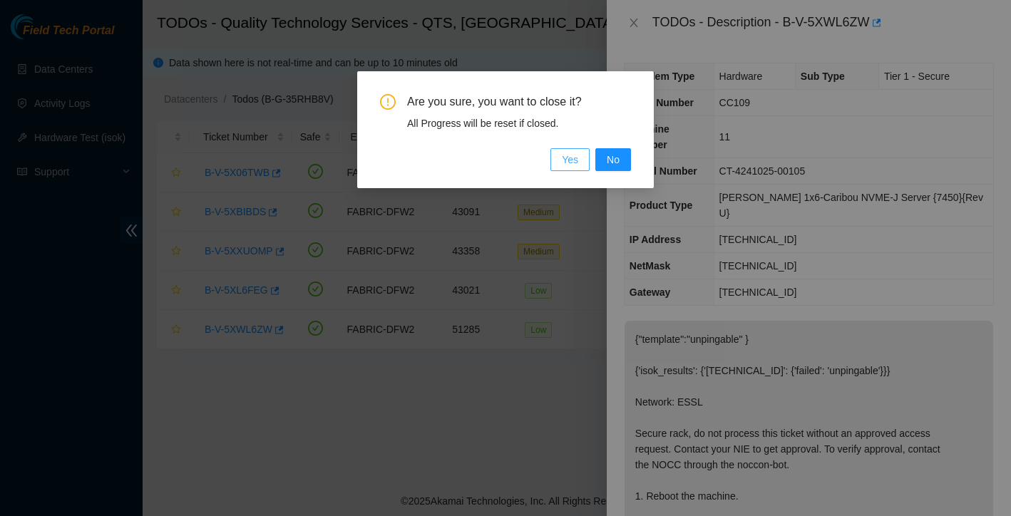
click at [568, 165] on span "Yes" at bounding box center [570, 160] width 16 height 16
